Goal: Transaction & Acquisition: Book appointment/travel/reservation

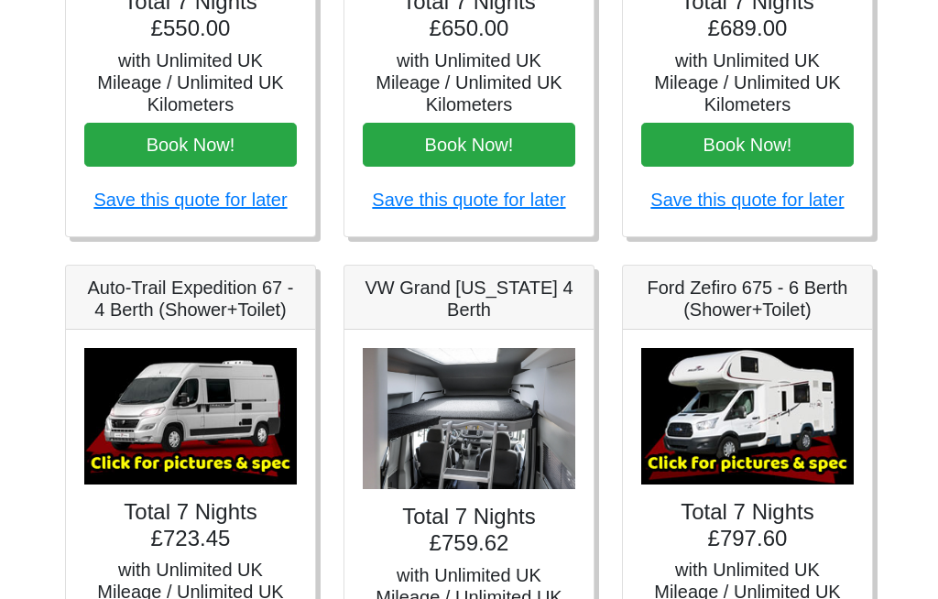
scroll to position [566, 0]
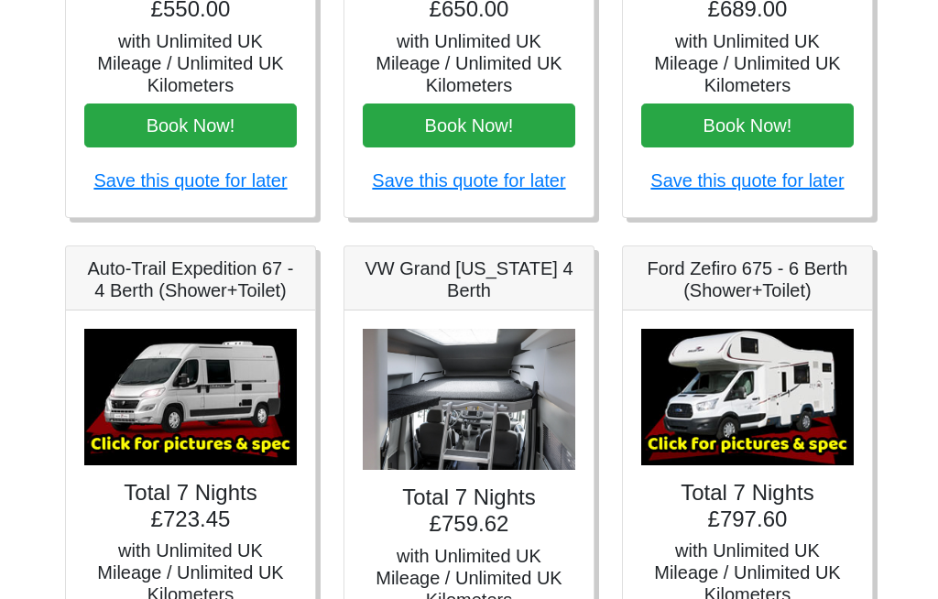
click at [520, 450] on img at bounding box center [469, 400] width 213 height 142
click at [527, 415] on img at bounding box center [469, 400] width 213 height 142
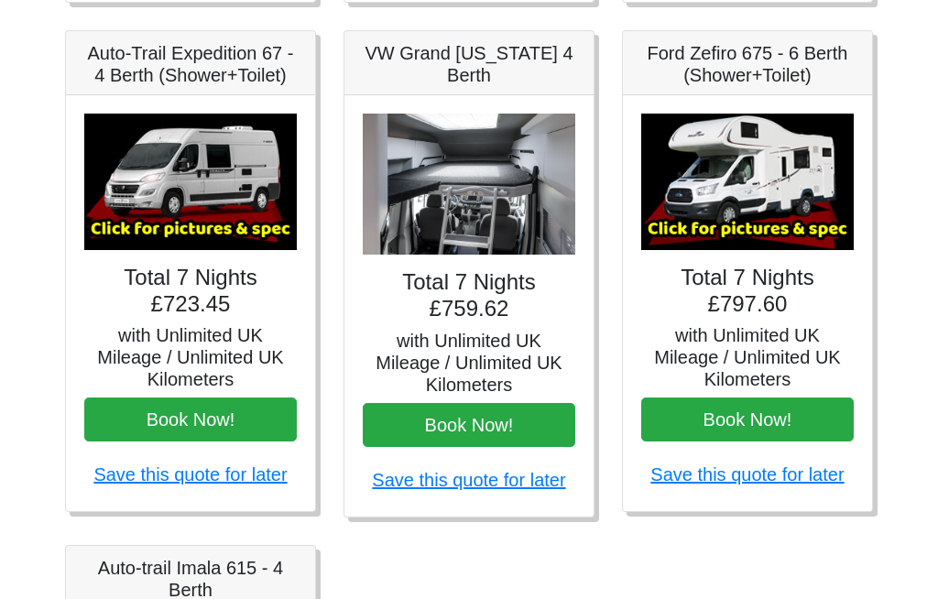
scroll to position [770, 0]
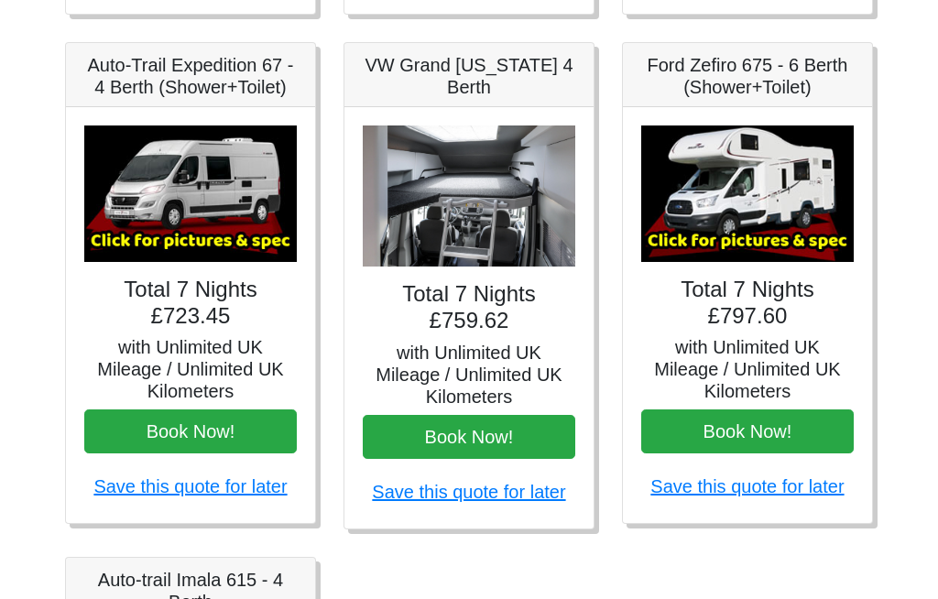
click at [486, 236] on img at bounding box center [469, 197] width 213 height 142
click at [507, 367] on h5 "with Unlimited UK Mileage / Unlimited UK Kilometers" at bounding box center [469, 375] width 213 height 66
click at [521, 252] on img at bounding box center [469, 197] width 213 height 142
click at [513, 224] on img at bounding box center [469, 197] width 213 height 142
click at [550, 440] on button "Book Now!" at bounding box center [469, 437] width 213 height 44
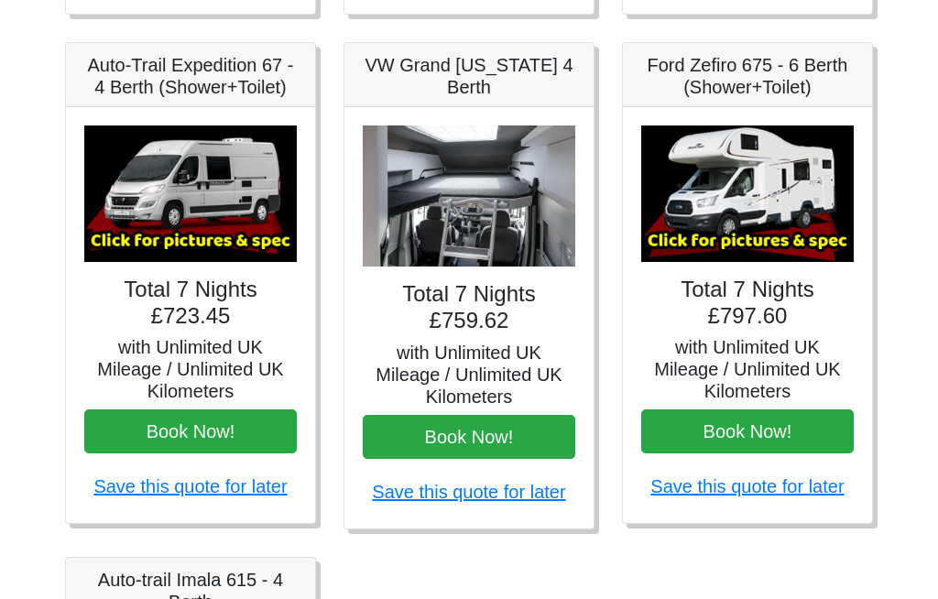
scroll to position [833, 0]
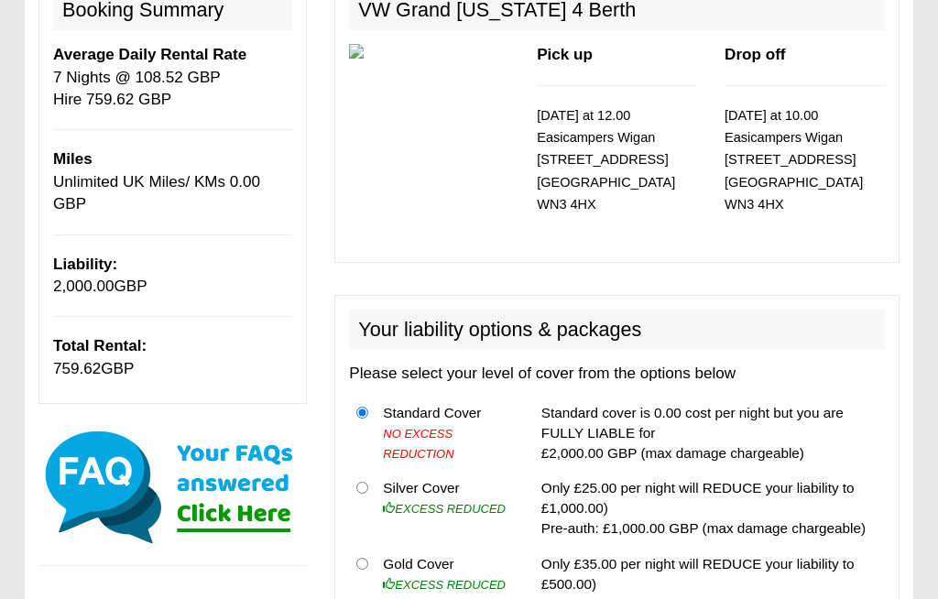
scroll to position [256, 0]
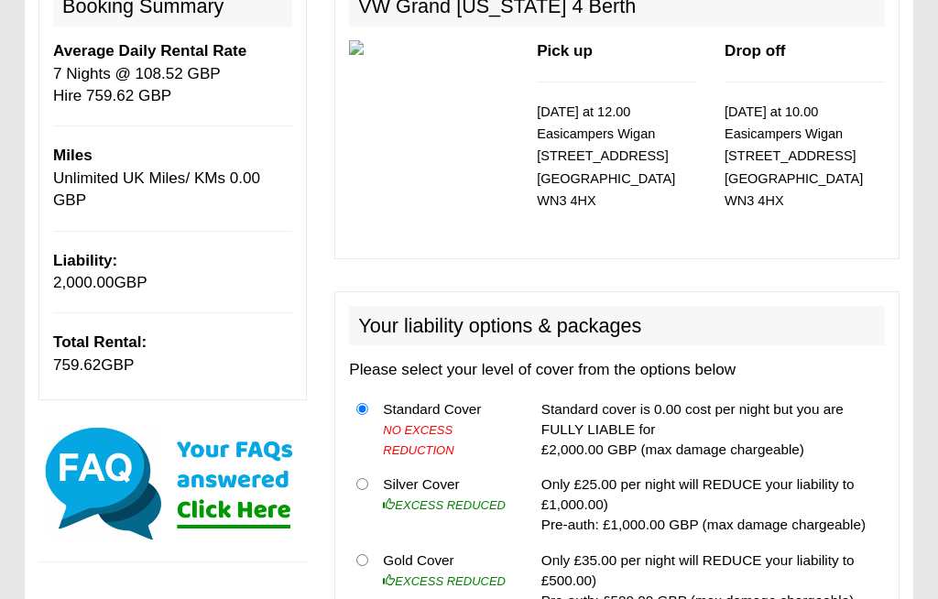
click at [368, 554] on input "radio" at bounding box center [362, 560] width 12 height 12
radio input "true"
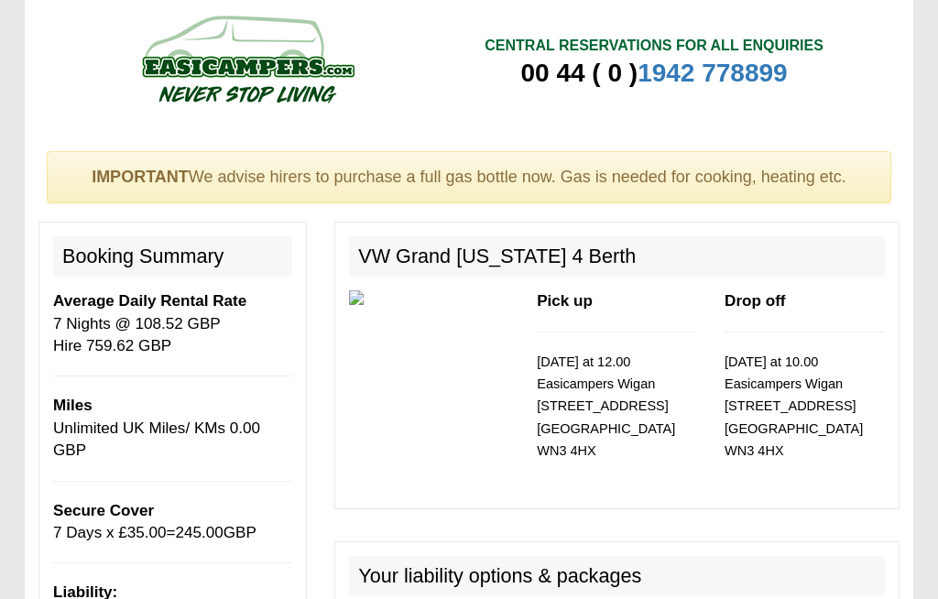
scroll to position [0, 0]
